Goal: Task Accomplishment & Management: Manage account settings

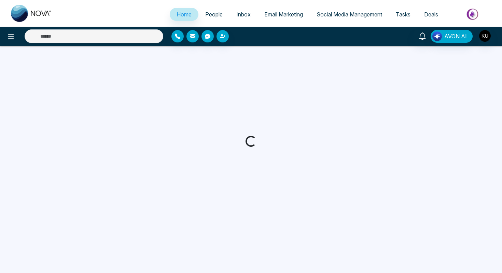
select select "*"
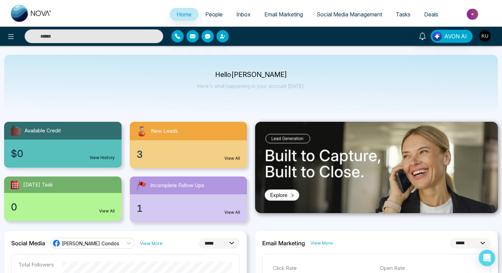
click at [215, 14] on span "People" at bounding box center [213, 14] width 17 height 7
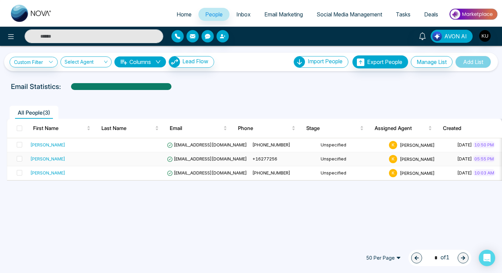
click at [59, 157] on div "[PERSON_NAME]" at bounding box center [47, 158] width 35 height 7
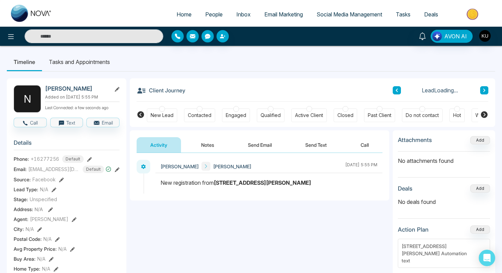
click at [304, 143] on button "Send Text" at bounding box center [316, 144] width 49 height 15
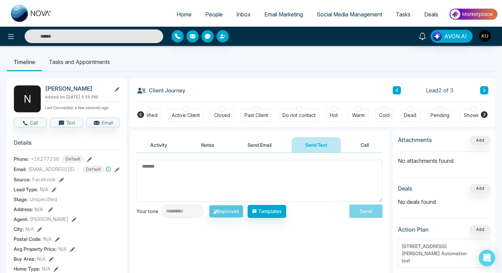
click at [159, 145] on button "Activity" at bounding box center [159, 144] width 44 height 15
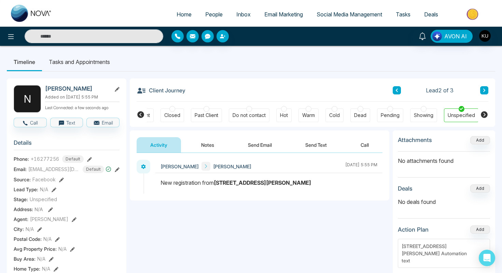
click at [208, 166] on icon at bounding box center [206, 166] width 5 height 5
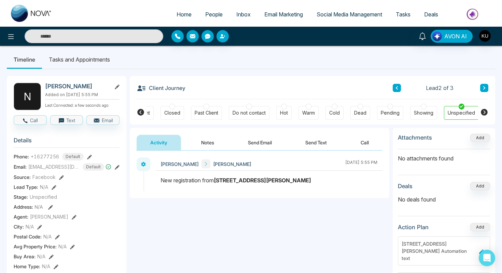
scroll to position [0, 0]
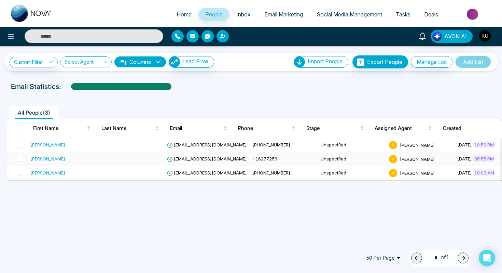
click at [65, 158] on div "[PERSON_NAME]" at bounding box center [47, 158] width 35 height 7
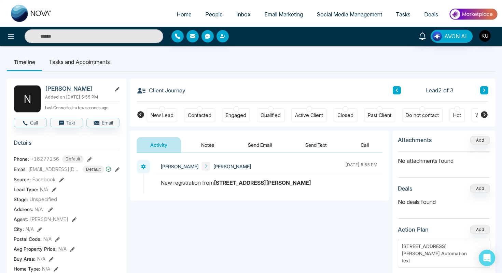
click at [208, 165] on icon at bounding box center [206, 166] width 5 height 5
click at [199, 167] on span "[PERSON_NAME]" at bounding box center [180, 166] width 38 height 7
click at [69, 126] on button "Text" at bounding box center [66, 123] width 33 height 10
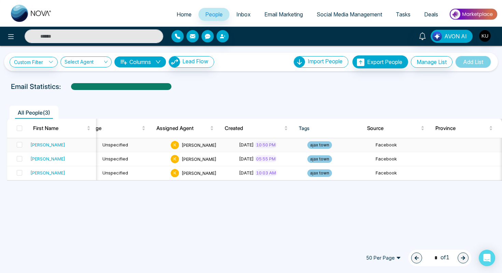
scroll to position [0, 239]
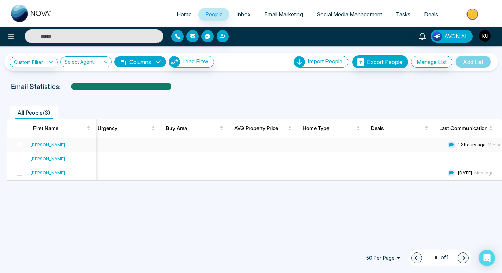
click at [459, 142] on span "12 hours ago" at bounding box center [472, 144] width 28 height 5
